Goal: Task Accomplishment & Management: Complete application form

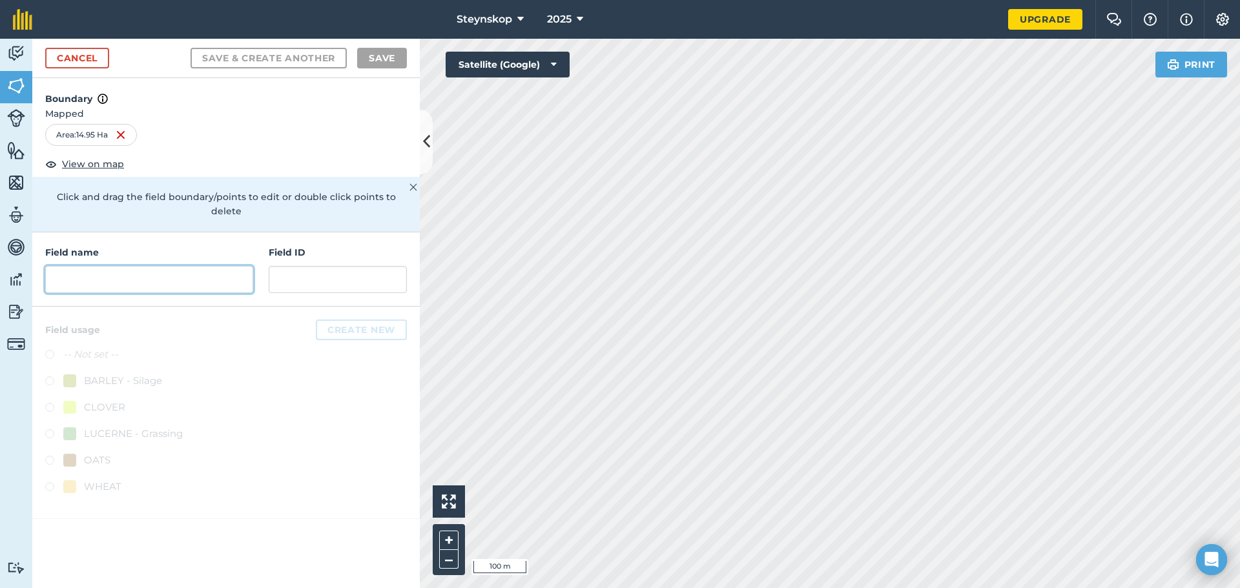
click at [119, 266] on input "text" at bounding box center [149, 279] width 208 height 27
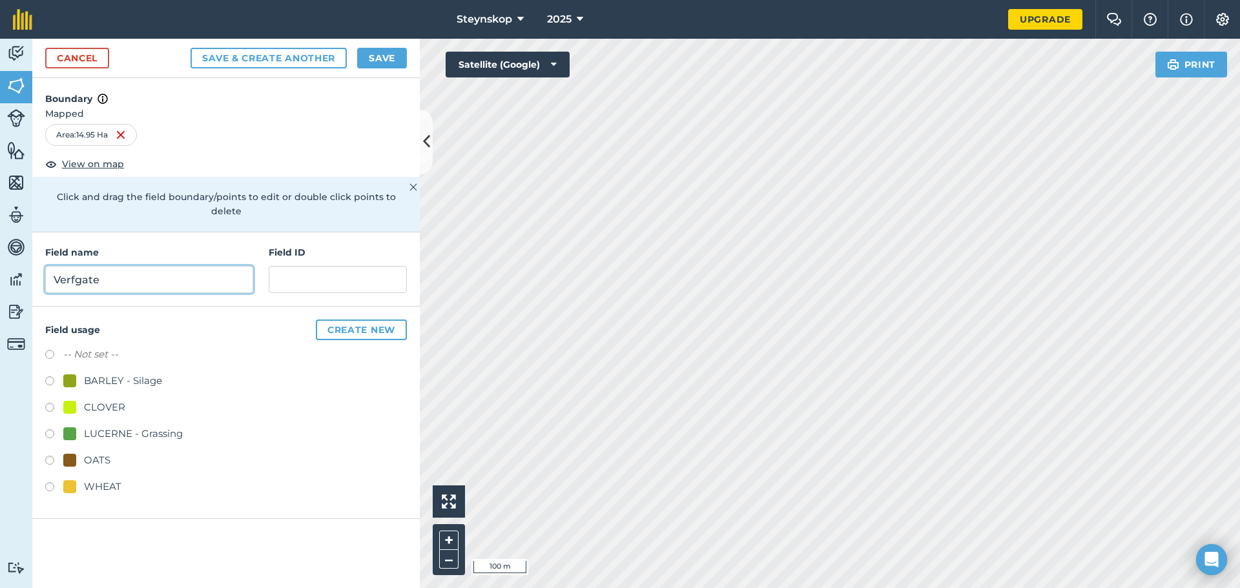
type input "Verfgate"
click at [45, 420] on div "Field usage Create new -- Not set -- BARLEY - Silage CLOVER LUCERNE - Grassing …" at bounding box center [225, 413] width 387 height 212
click at [50, 429] on label at bounding box center [54, 435] width 18 height 13
radio input "true"
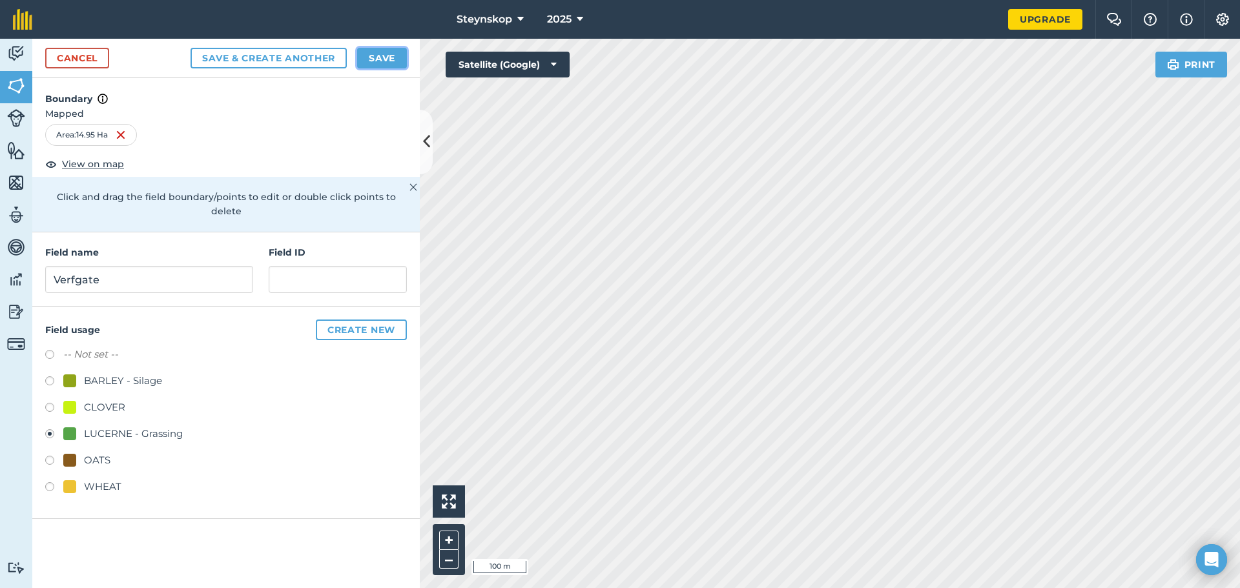
click at [384, 54] on button "Save" at bounding box center [382, 58] width 50 height 21
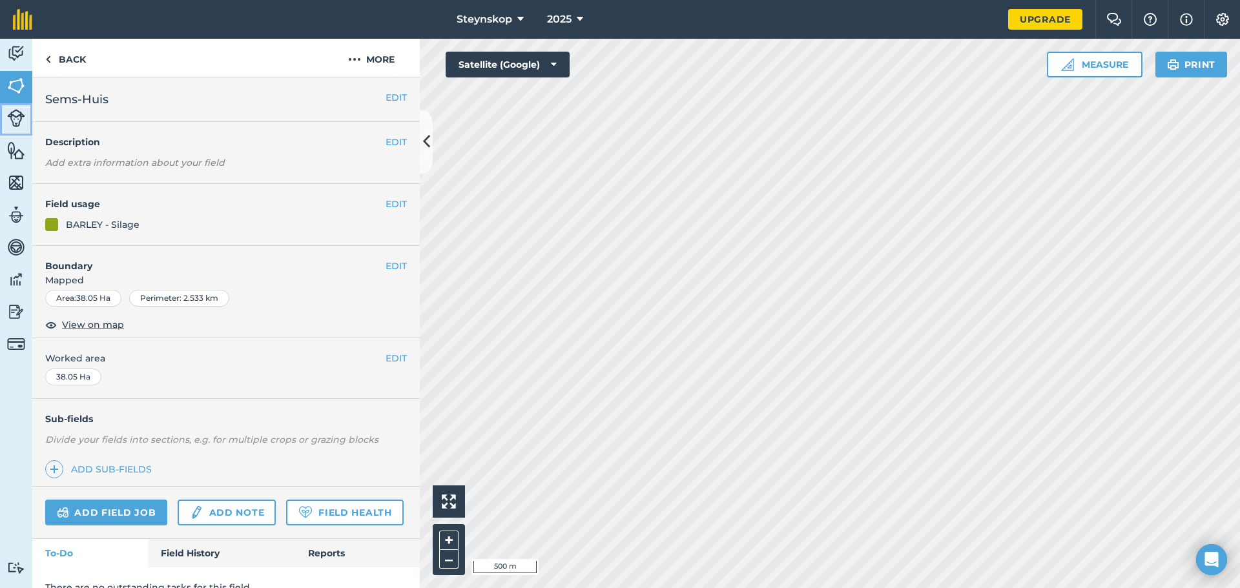
click at [15, 110] on img at bounding box center [16, 118] width 18 height 18
